Goal: Task Accomplishment & Management: Complete application form

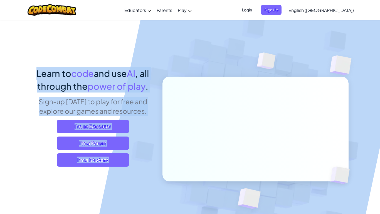
drag, startPoint x: 26, startPoint y: 74, endPoint x: 161, endPoint y: 92, distance: 136.2
click at [161, 92] on img at bounding box center [251, 122] width 309 height 309
click at [130, 82] on span "power of play" at bounding box center [117, 85] width 58 height 11
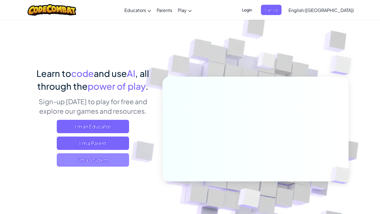
click at [88, 159] on span "I'm a Student" at bounding box center [93, 159] width 72 height 13
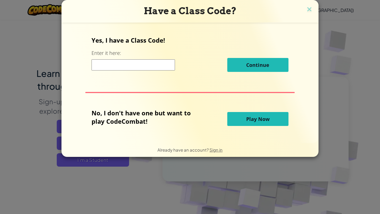
click at [137, 68] on input at bounding box center [133, 64] width 83 height 11
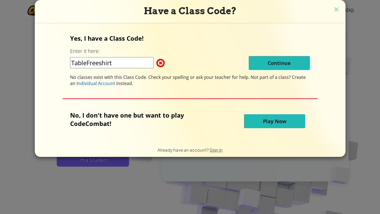
type input "TableFreeshirt"
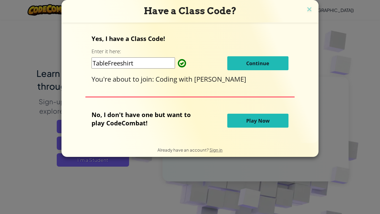
click at [248, 118] on span "Play Now" at bounding box center [257, 120] width 23 height 7
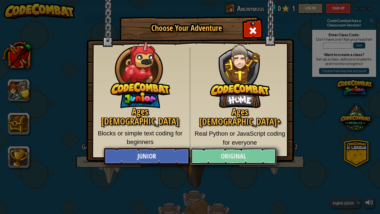
click at [243, 154] on link "Original" at bounding box center [234, 156] width 86 height 17
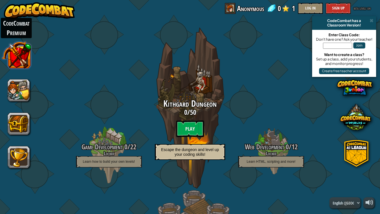
click at [17, 47] on button at bounding box center [16, 54] width 29 height 29
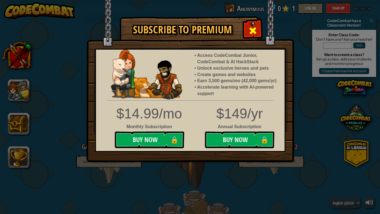
click at [250, 24] on div at bounding box center [253, 30] width 18 height 18
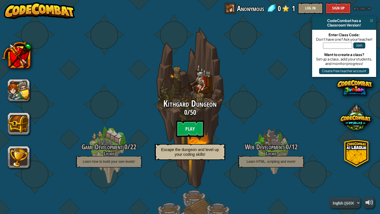
click at [21, 102] on div at bounding box center [19, 107] width 22 height 122
click at [19, 96] on button at bounding box center [19, 90] width 22 height 22
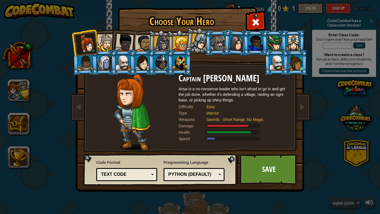
click at [174, 40] on div at bounding box center [180, 43] width 15 height 15
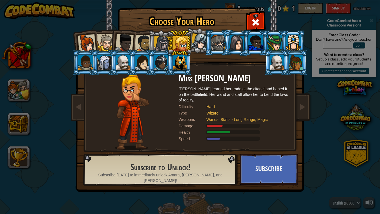
click at [175, 60] on div at bounding box center [180, 62] width 14 height 15
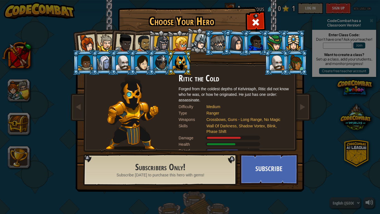
click at [151, 64] on li at bounding box center [160, 62] width 25 height 25
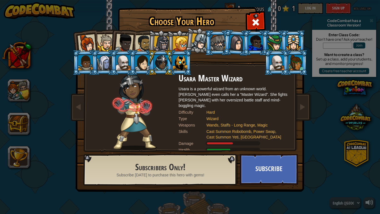
click at [125, 59] on div at bounding box center [123, 62] width 14 height 15
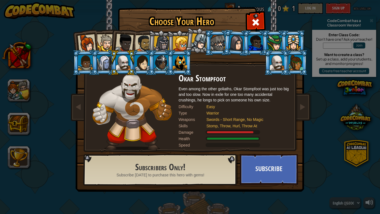
click at [143, 59] on div at bounding box center [142, 62] width 14 height 15
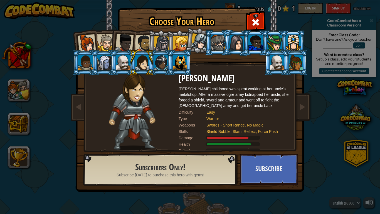
click at [121, 61] on div at bounding box center [123, 62] width 14 height 15
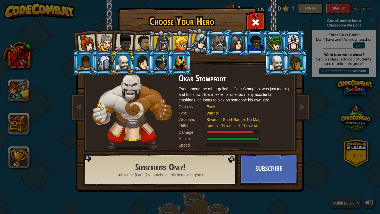
click at [104, 62] on div at bounding box center [104, 62] width 14 height 15
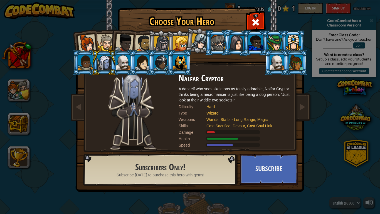
click at [206, 45] on li at bounding box center [217, 42] width 25 height 25
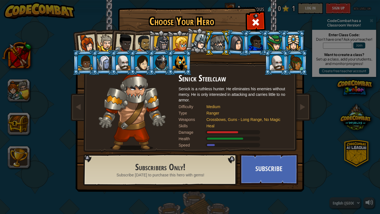
click at [197, 41] on div at bounding box center [199, 41] width 16 height 16
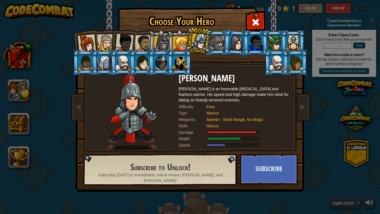
click at [275, 60] on div at bounding box center [277, 62] width 14 height 15
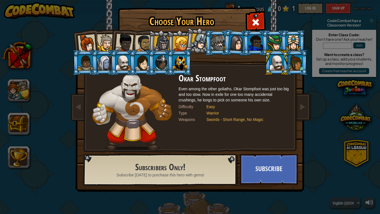
click at [117, 56] on div at bounding box center [123, 62] width 14 height 15
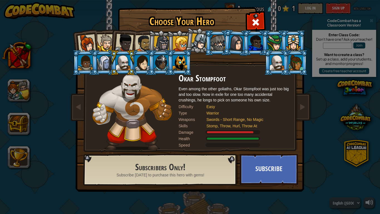
click at [277, 66] on div at bounding box center [277, 62] width 14 height 15
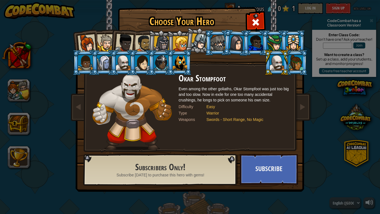
click at [277, 66] on div at bounding box center [277, 62] width 14 height 15
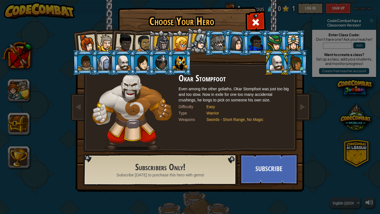
click at [255, 43] on div at bounding box center [255, 42] width 14 height 15
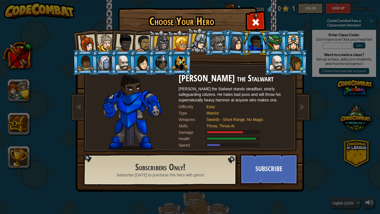
click at [104, 39] on div at bounding box center [105, 42] width 17 height 17
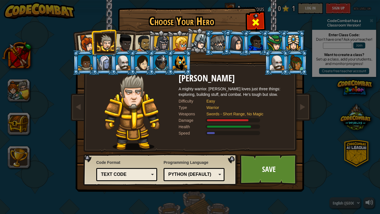
click at [253, 17] on div at bounding box center [256, 22] width 18 height 18
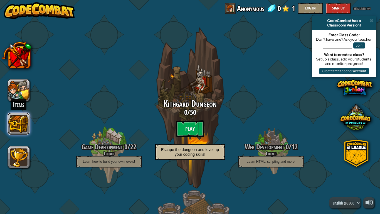
click at [14, 122] on button at bounding box center [19, 123] width 22 height 22
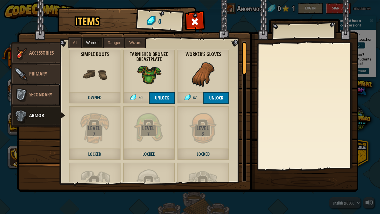
click at [31, 94] on span "Secondary" at bounding box center [40, 94] width 23 height 7
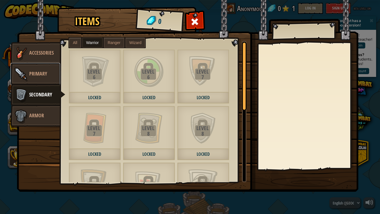
click at [33, 75] on span "Primary" at bounding box center [38, 73] width 18 height 7
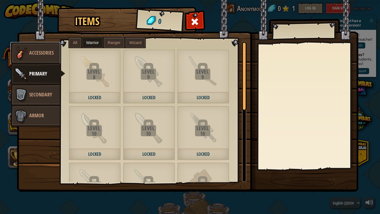
click at [28, 58] on img at bounding box center [21, 53] width 17 height 17
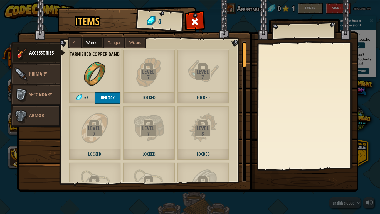
click at [42, 119] on link "Armor" at bounding box center [36, 116] width 50 height 22
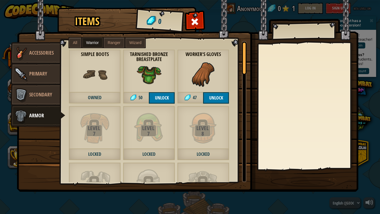
click at [113, 42] on span "Ranger" at bounding box center [114, 42] width 13 height 4
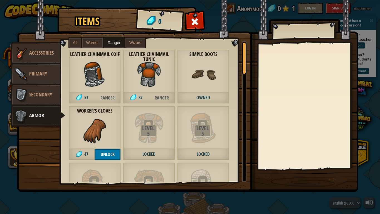
click at [132, 43] on span "Wizard" at bounding box center [135, 42] width 12 height 4
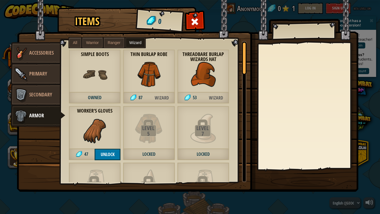
click at [87, 40] on label "Warrior" at bounding box center [92, 43] width 20 height 10
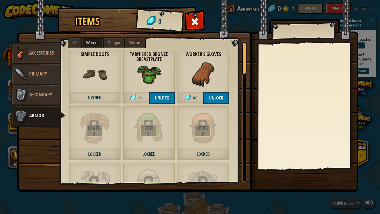
click at [70, 40] on label "All" at bounding box center [75, 43] width 12 height 10
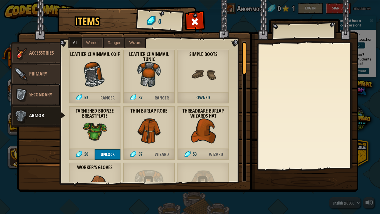
click at [31, 95] on span "Secondary" at bounding box center [40, 94] width 23 height 7
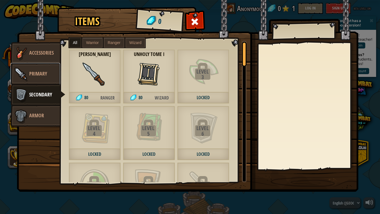
click at [47, 76] on span "Primary" at bounding box center [38, 73] width 18 height 7
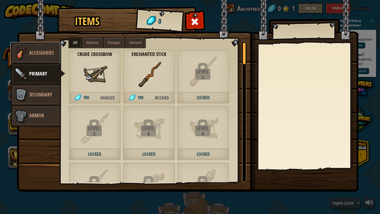
click at [33, 51] on span "Accessories" at bounding box center [41, 52] width 24 height 7
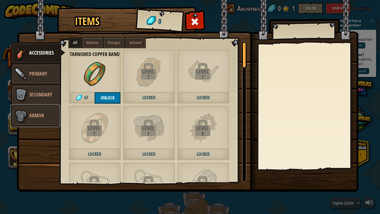
click at [31, 115] on span "Armor" at bounding box center [36, 115] width 15 height 7
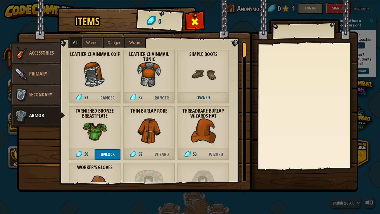
click at [200, 18] on div at bounding box center [195, 23] width 18 height 18
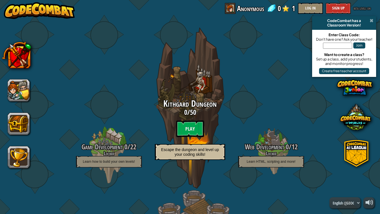
click at [370, 20] on span at bounding box center [372, 20] width 4 height 4
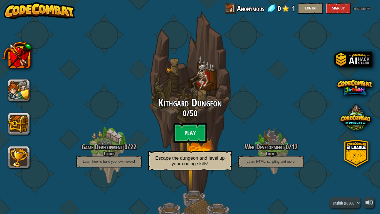
click at [193, 127] on btn "Play" at bounding box center [189, 133] width 33 height 20
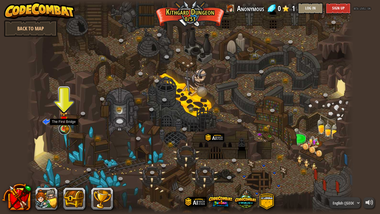
click at [63, 131] on link at bounding box center [64, 128] width 11 height 11
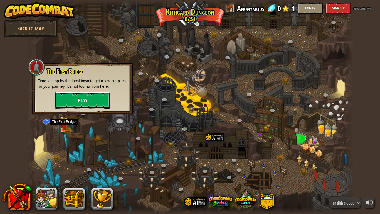
click at [71, 105] on button "Play" at bounding box center [83, 100] width 56 height 17
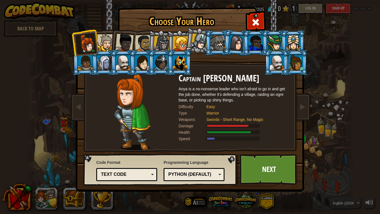
click at [103, 41] on div at bounding box center [105, 42] width 17 height 17
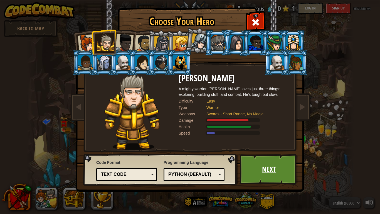
click at [273, 173] on link "Next" at bounding box center [269, 169] width 58 height 31
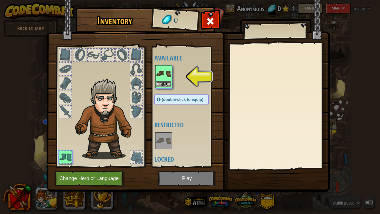
click at [167, 68] on img at bounding box center [164, 74] width 16 height 16
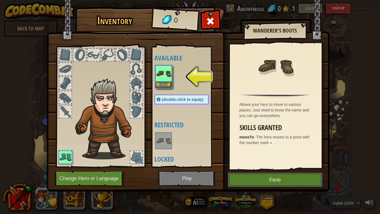
click at [296, 179] on button "Equip" at bounding box center [275, 180] width 94 height 14
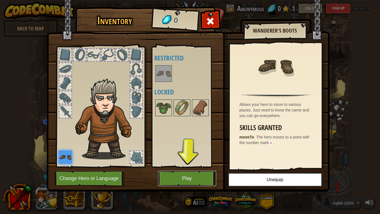
click at [189, 174] on button "Play" at bounding box center [187, 178] width 58 height 15
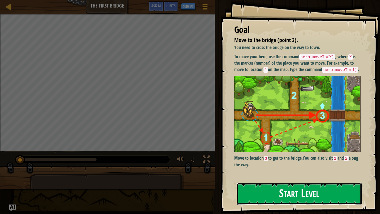
click at [292, 193] on button "Start Level" at bounding box center [299, 194] width 125 height 22
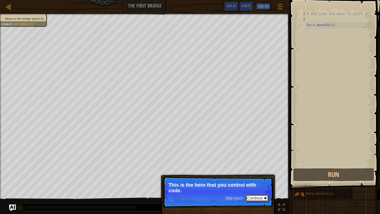
click at [265, 198] on div at bounding box center [265, 198] width 2 height 2
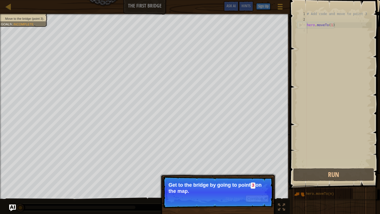
click at [249, 187] on p "Get to the bridge by going to point 3 on the map." at bounding box center [218, 188] width 99 height 12
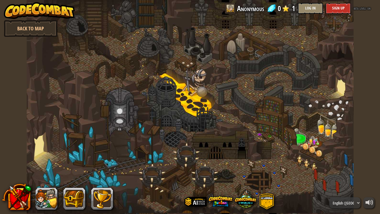
click at [83, 98] on div at bounding box center [190, 107] width 327 height 214
click at [177, 149] on div at bounding box center [190, 107] width 327 height 214
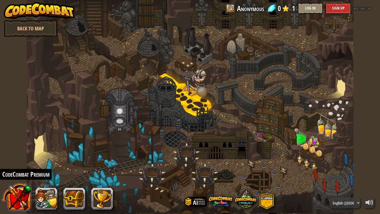
click at [7, 200] on button at bounding box center [16, 196] width 29 height 29
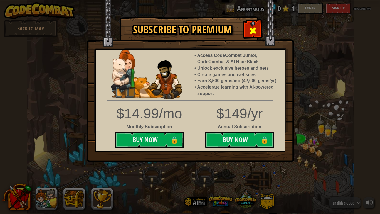
click at [245, 22] on div at bounding box center [253, 30] width 18 height 18
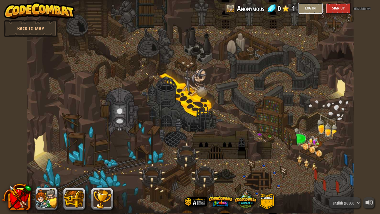
click at [312, 9] on button "Log In" at bounding box center [310, 8] width 25 height 11
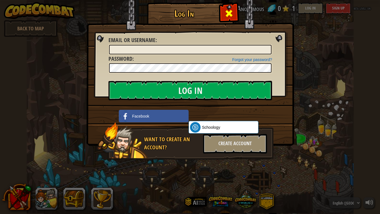
click at [226, 6] on div at bounding box center [229, 13] width 18 height 18
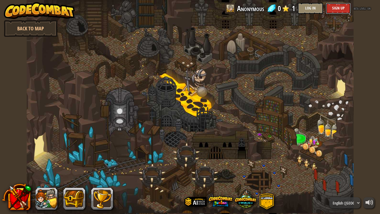
click at [336, 7] on button "Sign Up" at bounding box center [338, 8] width 25 height 11
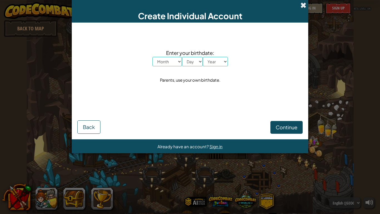
click at [303, 8] on span at bounding box center [303, 5] width 6 height 6
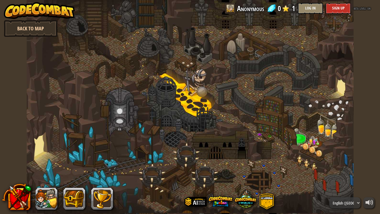
click at [45, 32] on link "Back to Map" at bounding box center [31, 28] width 54 height 17
click at [236, 154] on div at bounding box center [190, 107] width 327 height 214
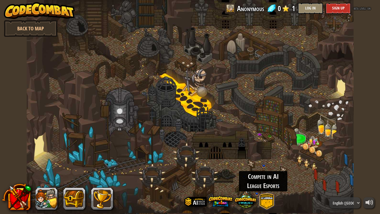
click at [267, 204] on span at bounding box center [267, 201] width 16 height 16
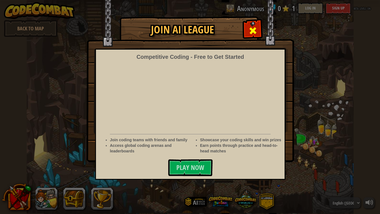
click at [250, 25] on div at bounding box center [253, 30] width 18 height 18
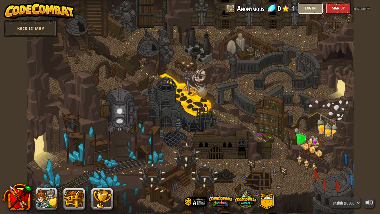
click at [314, 9] on button "Log In" at bounding box center [310, 8] width 25 height 11
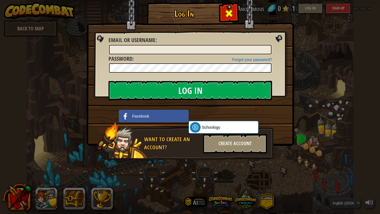
click at [231, 13] on span at bounding box center [229, 13] width 9 height 9
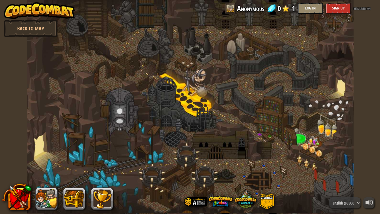
click at [113, 113] on div at bounding box center [190, 107] width 327 height 214
click at [118, 125] on div at bounding box center [190, 107] width 327 height 214
click at [34, 9] on img at bounding box center [39, 10] width 71 height 17
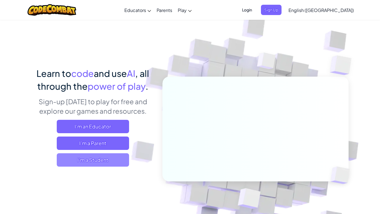
click at [87, 159] on span "I'm a Student" at bounding box center [93, 159] width 72 height 13
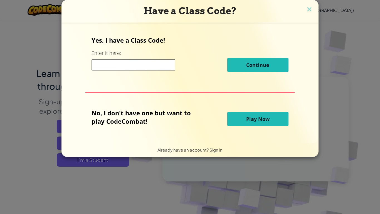
click at [125, 64] on input at bounding box center [133, 64] width 83 height 11
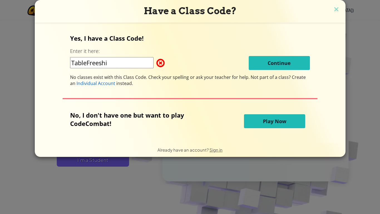
type input "TableFreeshirt"
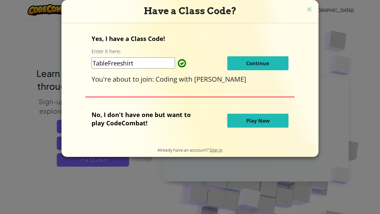
click at [234, 65] on button "Continue" at bounding box center [257, 63] width 61 height 14
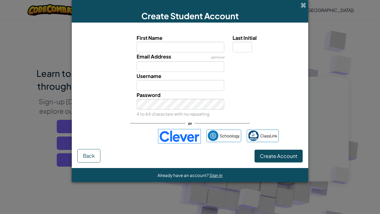
click at [186, 134] on img at bounding box center [179, 136] width 43 height 14
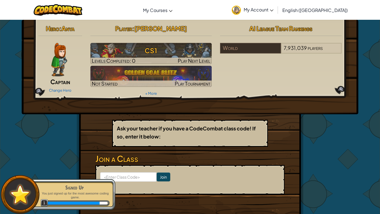
click at [53, 60] on img at bounding box center [59, 59] width 16 height 33
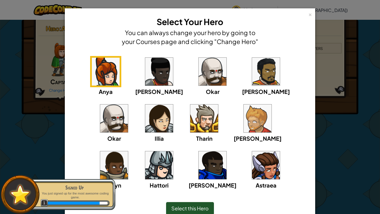
click at [190, 114] on img at bounding box center [204, 118] width 28 height 28
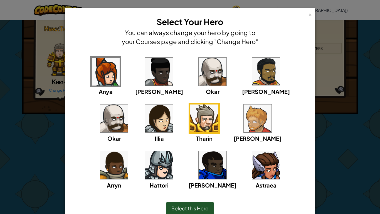
click at [184, 208] on span "Select this Hero" at bounding box center [189, 208] width 37 height 6
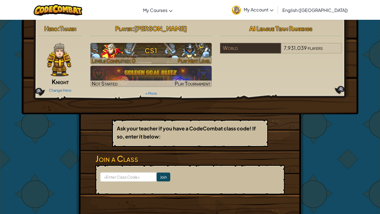
click at [179, 51] on h3 "CS1" at bounding box center [151, 50] width 122 height 13
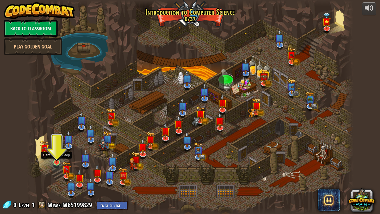
click at [56, 156] on img at bounding box center [57, 153] width 8 height 19
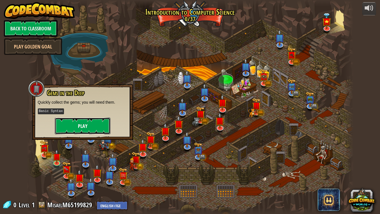
click at [64, 128] on button "Play" at bounding box center [83, 125] width 56 height 17
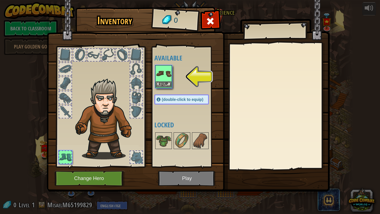
click at [161, 72] on img at bounding box center [164, 74] width 16 height 16
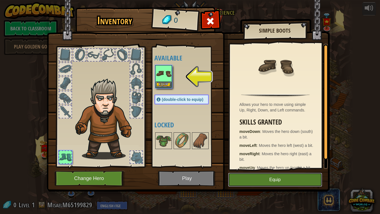
click at [254, 182] on button "Equip" at bounding box center [275, 180] width 94 height 14
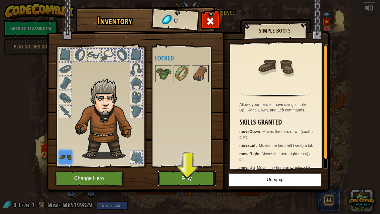
click at [182, 176] on button "Play" at bounding box center [187, 178] width 58 height 15
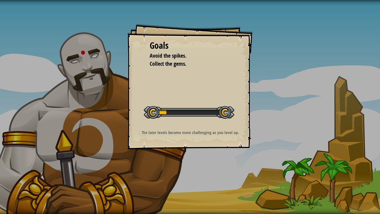
click at [178, 117] on div at bounding box center [189, 112] width 90 height 13
drag, startPoint x: 151, startPoint y: 112, endPoint x: 178, endPoint y: 115, distance: 27.1
click at [178, 115] on div at bounding box center [189, 112] width 90 height 13
drag, startPoint x: 154, startPoint y: 113, endPoint x: 173, endPoint y: 116, distance: 19.4
click at [173, 116] on div at bounding box center [189, 112] width 90 height 13
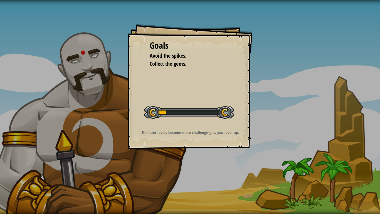
click at [198, 132] on p "The later levels become more challenging as you level up." at bounding box center [190, 132] width 112 height 6
drag, startPoint x: 198, startPoint y: 132, endPoint x: 225, endPoint y: 135, distance: 26.6
click at [225, 135] on p "The later levels become more challenging as you level up." at bounding box center [190, 132] width 112 height 6
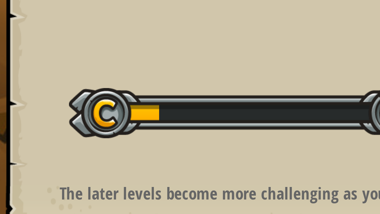
click at [203, 124] on div "Goals Avoid the spikes. Collect the gems. Start Level Error loading from server…" at bounding box center [189, 86] width 125 height 125
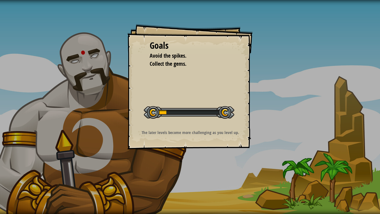
click at [203, 44] on div "Goals" at bounding box center [190, 45] width 81 height 13
click at [203, 45] on div "Goals" at bounding box center [190, 45] width 81 height 13
click at [203, 123] on div "Goals Avoid the spikes. Collect the gems. Start Level Error loading from server…" at bounding box center [189, 86] width 125 height 125
click at [229, 158] on div "Goals Avoid the spikes. Collect the gems. Start Level Error loading from server…" at bounding box center [190, 107] width 380 height 214
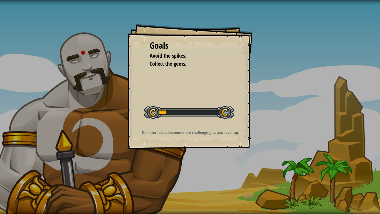
click at [229, 158] on div "Goals Avoid the spikes. Collect the gems. Start Level Error loading from server…" at bounding box center [190, 107] width 380 height 214
click at [262, 156] on div "Goals Avoid the spikes. Collect the gems. Start Level Error loading from server…" at bounding box center [190, 107] width 380 height 214
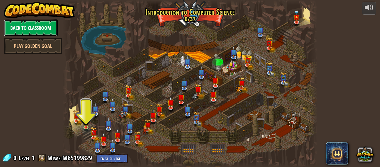
click at [24, 26] on link "Back to Classroom" at bounding box center [31, 27] width 54 height 17
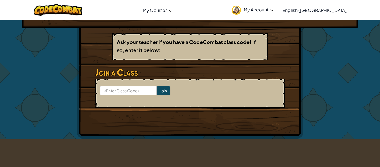
scroll to position [82, 0]
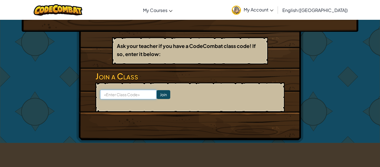
click at [117, 98] on input at bounding box center [128, 94] width 56 height 9
type input "TableFreeShirt"
click at [165, 95] on input "Join" at bounding box center [164, 94] width 14 height 9
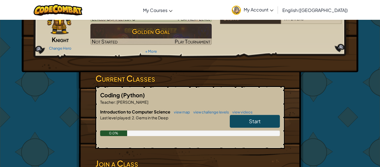
scroll to position [43, 0]
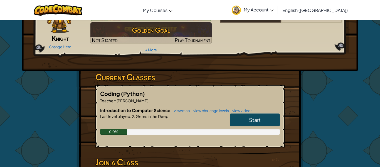
click at [253, 118] on span "Start" at bounding box center [255, 119] width 12 height 6
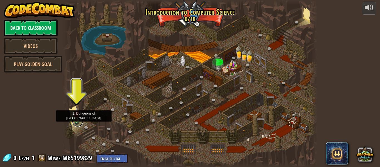
click at [78, 122] on link at bounding box center [77, 120] width 11 height 11
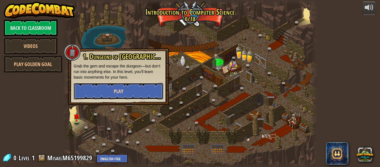
click at [101, 94] on button "Play" at bounding box center [119, 91] width 90 height 17
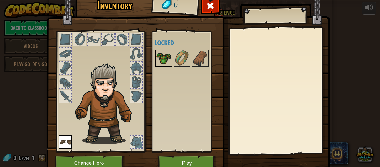
click at [164, 56] on img at bounding box center [164, 58] width 16 height 16
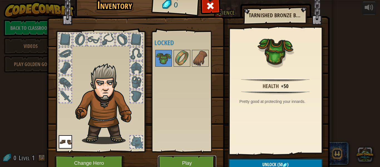
click at [201, 159] on button "Play" at bounding box center [187, 162] width 58 height 15
